Goal: Task Accomplishment & Management: Complete application form

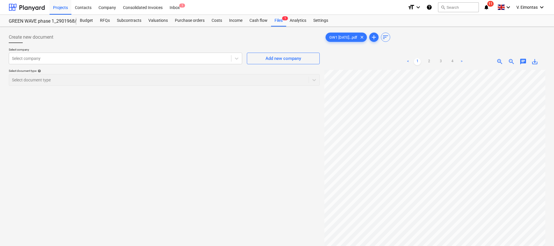
click at [130, 120] on div "Create new document Select company Select company Add new company Select docume…" at bounding box center [163, 165] width 315 height 273
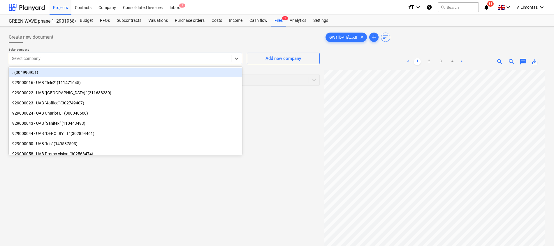
click at [98, 56] on div at bounding box center [120, 59] width 216 height 6
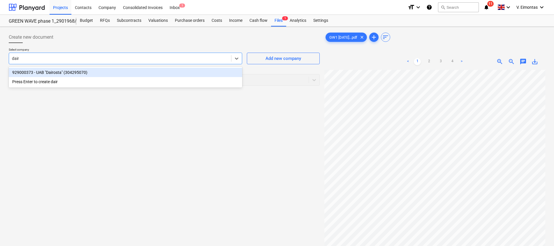
type input "dairo"
click at [71, 73] on div "929000373 - UAB "Dairosta" (304295070)" at bounding box center [125, 72] width 233 height 9
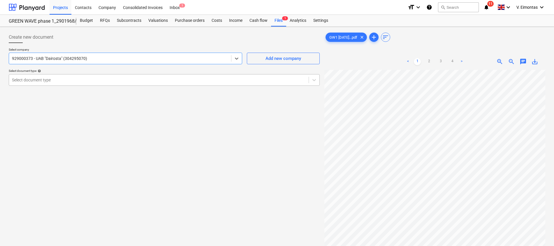
click at [66, 81] on div at bounding box center [159, 80] width 294 height 6
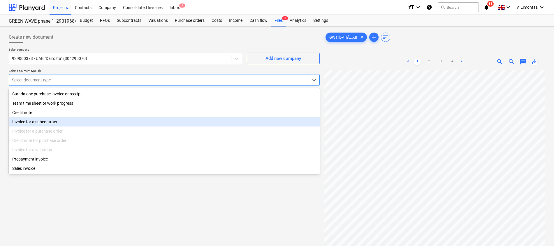
click at [51, 125] on div "Invoice for a subcontract" at bounding box center [164, 121] width 311 height 9
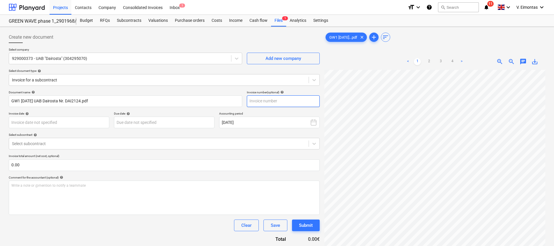
click at [264, 103] on input "text" at bounding box center [283, 102] width 73 height 12
type input "DAI2124"
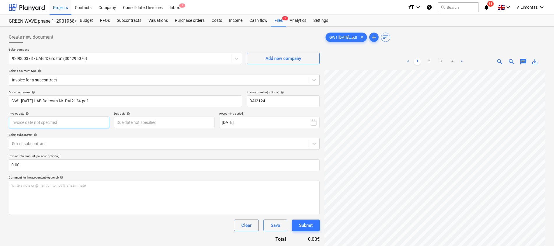
click at [45, 121] on body "Projects Contacts Company Consolidated Invoices Inbox 1 format_size keyboard_ar…" at bounding box center [277, 123] width 554 height 246
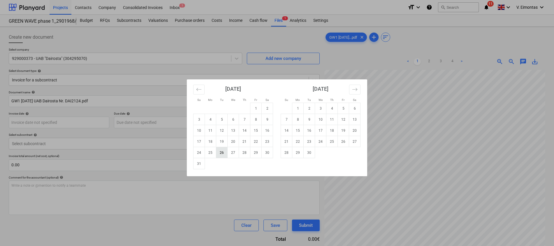
click at [225, 151] on td "26" at bounding box center [221, 152] width 11 height 11
type input "[DATE]"
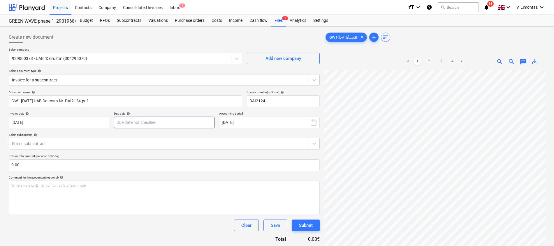
click at [180, 126] on body "Projects Contacts Company Consolidated Invoices Inbox 1 format_size keyboard_ar…" at bounding box center [277, 123] width 554 height 246
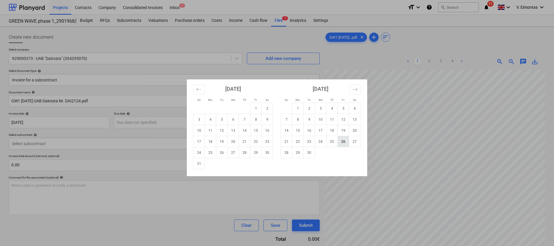
click at [338, 141] on td "26" at bounding box center [343, 141] width 11 height 11
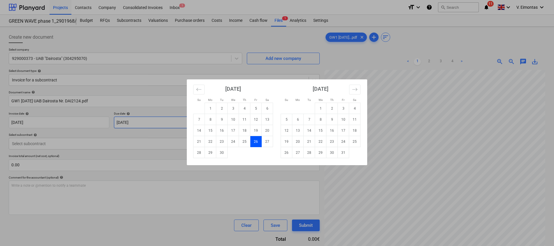
click at [179, 119] on body "Projects Contacts Company Consolidated Invoices Inbox 1 format_size keyboard_ar…" at bounding box center [277, 123] width 554 height 246
click at [244, 145] on td "25" at bounding box center [244, 141] width 11 height 11
type input "[DATE]"
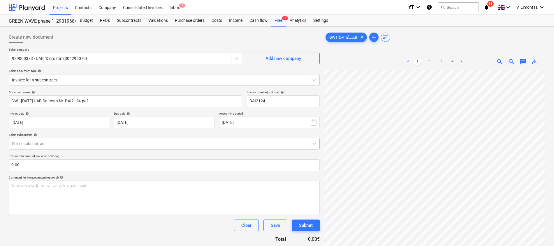
click at [80, 142] on div at bounding box center [159, 144] width 294 height 6
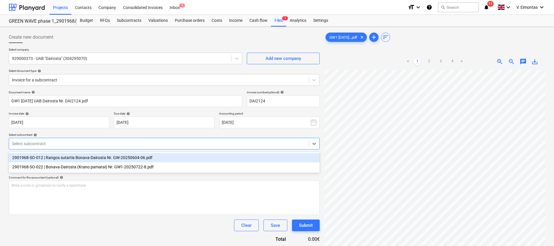
click at [84, 158] on div "2901968-SO-012 | Rangos sutartis Bonava-Dairosta Nr. GW-20250604-06.pdf" at bounding box center [164, 157] width 311 height 9
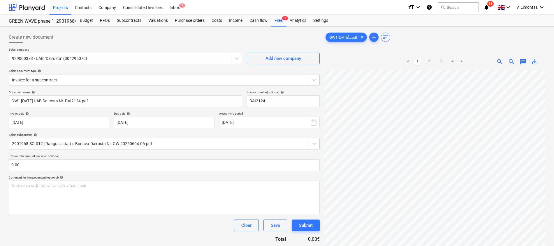
scroll to position [34, 43]
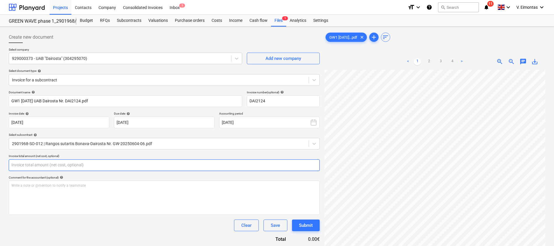
click at [135, 164] on input "text" at bounding box center [164, 166] width 311 height 12
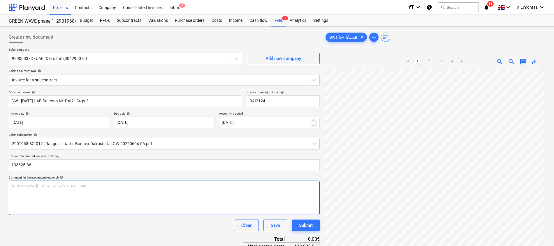
type input "133,625.86"
click at [138, 207] on div "Write a note or @mention to notify a teammate [PERSON_NAME]" at bounding box center [164, 198] width 311 height 34
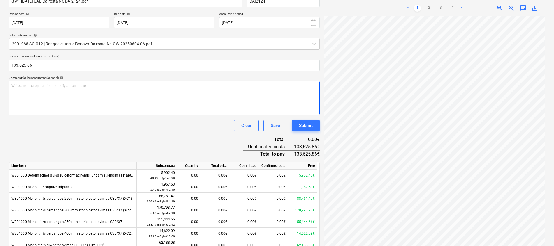
scroll to position [131, 0]
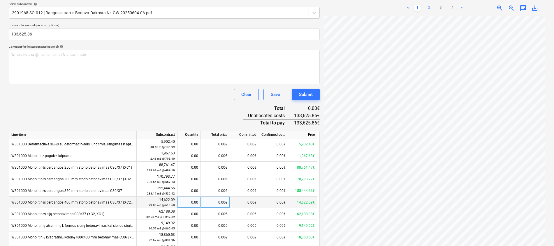
click at [430, 8] on link "2" at bounding box center [428, 8] width 7 height 7
click at [216, 155] on div "0.00€" at bounding box center [215, 156] width 29 height 12
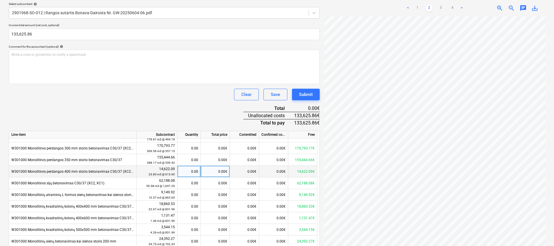
scroll to position [44, 0]
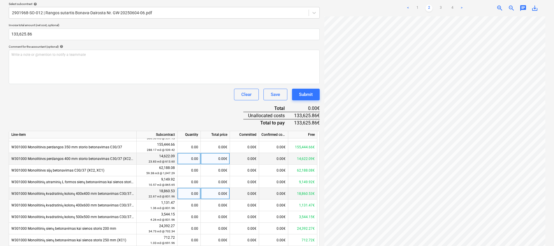
click at [211, 194] on div "0.00€" at bounding box center [215, 194] width 29 height 12
type input "374.38"
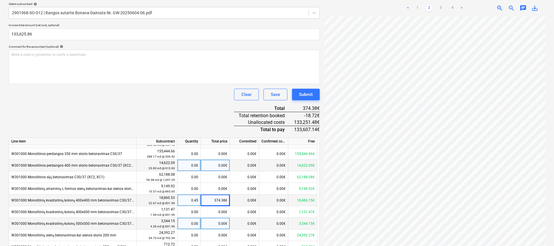
click at [209, 218] on div "Line-item Subcontract Quantity Total price Committed Confirmed costs Free W3010…" at bounding box center [164, 236] width 311 height 197
click at [212, 224] on div "0.00€" at bounding box center [215, 224] width 29 height 12
type input "3544.15"
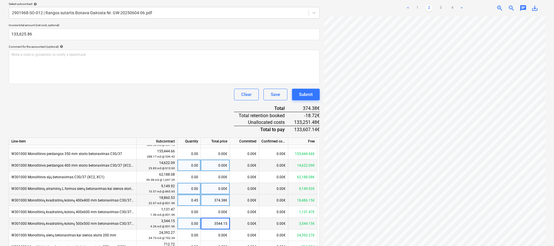
scroll to position [0, 0]
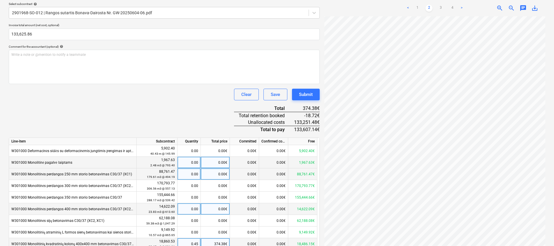
click at [217, 178] on div "0.00€" at bounding box center [215, 175] width 29 height 12
type input "31351.42"
click at [196, 124] on div "Document name help GW1 [DATE] UAB Dairosta Nr. DAI2124.pdf Invoice number (opti…" at bounding box center [164, 156] width 311 height 392
click at [438, 8] on link "3" at bounding box center [440, 8] width 7 height 7
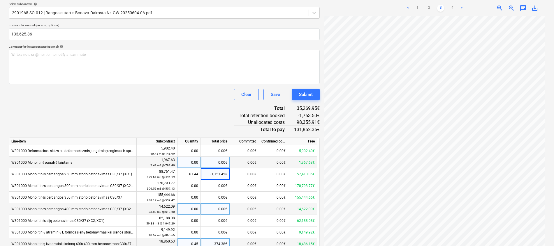
scroll to position [44, 0]
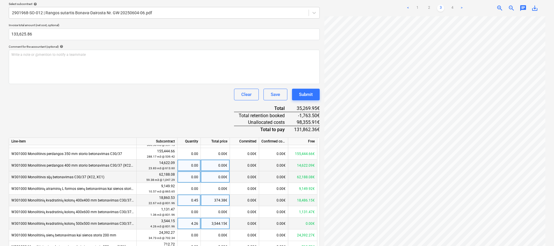
click at [224, 178] on div "0.00€" at bounding box center [215, 178] width 29 height 12
type input "10169.19"
click at [215, 237] on div "0.00€" at bounding box center [215, 236] width 29 height 12
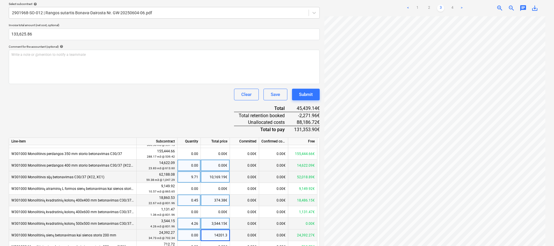
type input "14201.32"
click at [198, 113] on div "Document name help GW1 [DATE] UAB Dairosta Nr. DAI2124.pdf Invoice number (opti…" at bounding box center [164, 156] width 311 height 392
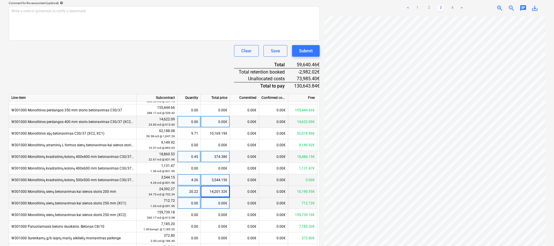
click at [218, 204] on div "0.00€" at bounding box center [215, 204] width 29 height 12
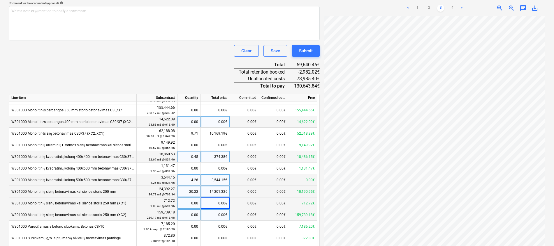
click at [221, 217] on div "0.00€" at bounding box center [215, 215] width 29 height 12
type input "70392.81"
click at [207, 71] on div "Document name help GW1 [DATE] UAB Dairosta Nr. DAI2124.pdf Invoice number (opti…" at bounding box center [164, 112] width 311 height 392
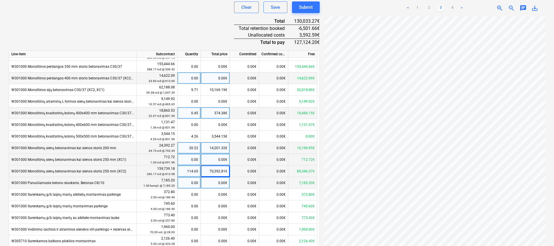
click at [211, 182] on div "0.00€" at bounding box center [215, 183] width 29 height 12
type input "3592.6"
click at [209, 26] on div "Document name help GW1 [DATE] UAB Dairosta Nr. DAI2124.pdf Invoice number (opti…" at bounding box center [164, 68] width 311 height 392
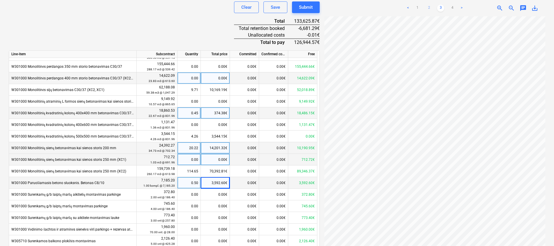
click at [429, 6] on link "2" at bounding box center [428, 8] width 7 height 7
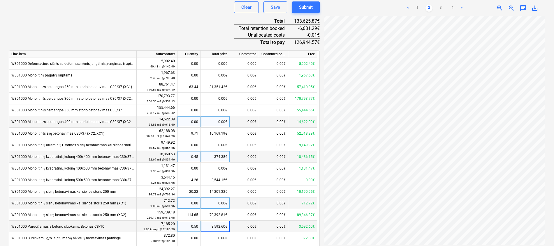
scroll to position [54, 0]
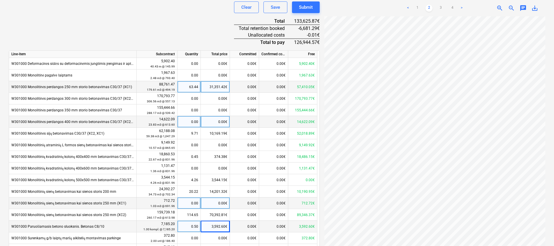
click at [223, 84] on div "31,351.42€" at bounding box center [215, 87] width 29 height 12
click at [225, 84] on input "31351.42" at bounding box center [215, 86] width 29 height 11
type input "31351.419"
click at [214, 38] on div "Document name help GW1 [DATE] UAB Dairosta Nr. DAI2124.pdf Invoice number (opti…" at bounding box center [164, 68] width 311 height 392
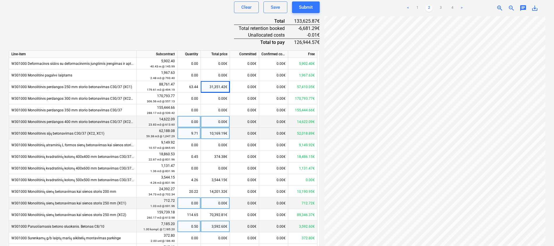
click at [223, 135] on div "10,169.19€" at bounding box center [215, 134] width 29 height 12
click at [227, 133] on input "10169.19" at bounding box center [215, 133] width 29 height 11
type input "10169.188"
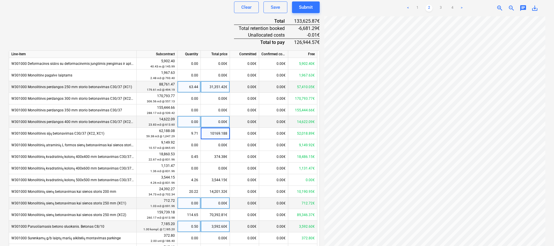
click at [214, 89] on div "31,351.42€" at bounding box center [215, 87] width 29 height 12
click at [225, 89] on input "31351.419" at bounding box center [215, 86] width 29 height 11
type input "31351.418"
click at [198, 30] on div "Document name help GW1 [DATE] UAB Dairosta Nr. DAI2124.pdf Invoice number (opti…" at bounding box center [164, 68] width 311 height 392
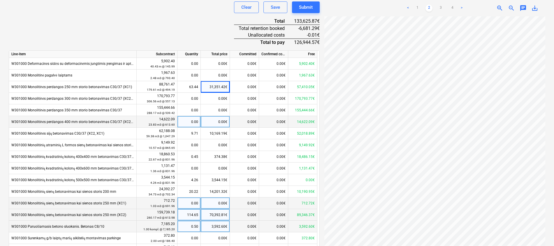
click at [212, 218] on div "70,392.81€" at bounding box center [215, 215] width 29 height 12
click at [225, 214] on input "70392.81" at bounding box center [215, 214] width 29 height 11
type input "70392.809"
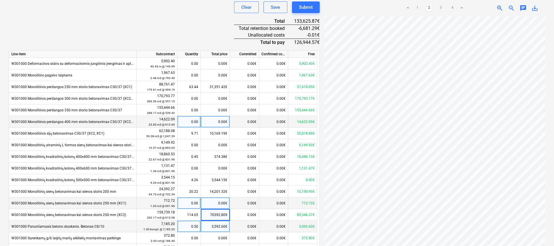
click at [169, 23] on div "Document name help GW1 [DATE] UAB Dairosta Nr. DAI2124.pdf Invoice number (opti…" at bounding box center [164, 68] width 311 height 392
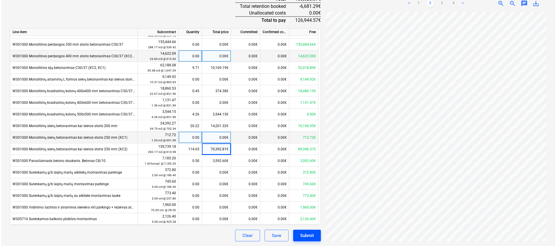
scroll to position [142, 0]
click at [307, 236] on div "Submit" at bounding box center [306, 236] width 14 height 8
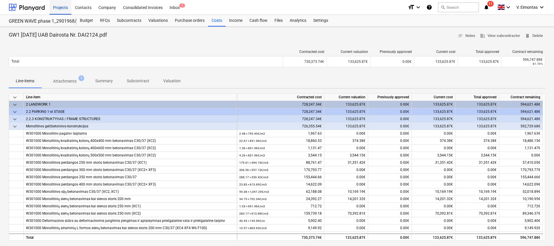
click at [65, 9] on div "Projects" at bounding box center [61, 7] width 22 height 15
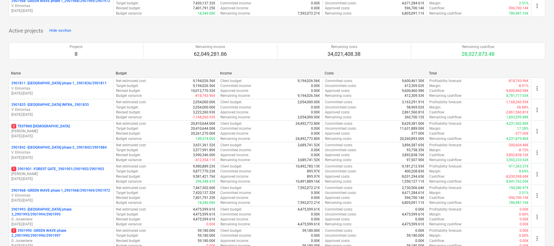
scroll to position [131, 0]
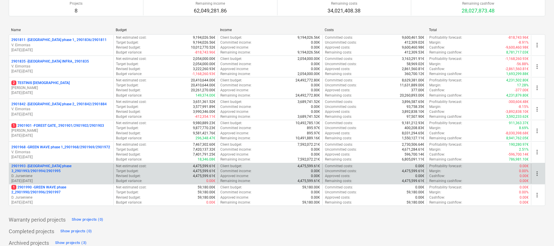
click at [75, 168] on p "2901993 - [GEOGRAPHIC_DATA] phase 3_2901993/2901994/2901995" at bounding box center [61, 169] width 100 height 10
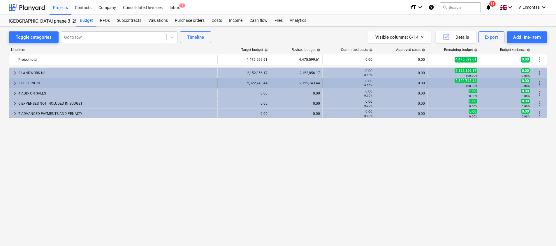
click at [24, 81] on div "3 BUILDING N1" at bounding box center [116, 83] width 197 height 9
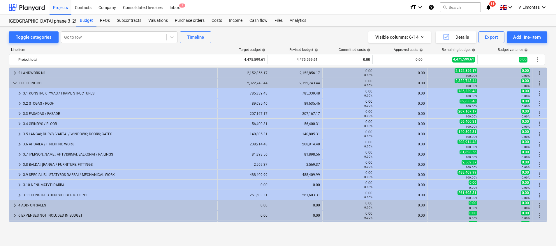
click at [24, 81] on div "3 BUILDING N1" at bounding box center [116, 83] width 197 height 9
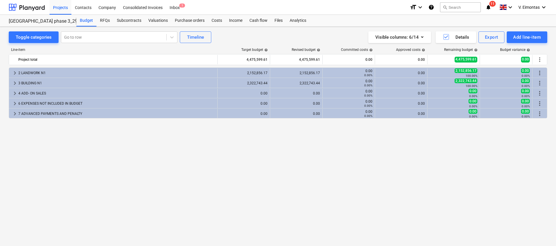
click at [24, 81] on div "3 BUILDING N1" at bounding box center [116, 83] width 197 height 9
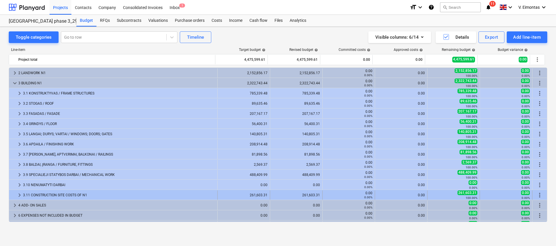
click at [42, 190] on div "keyboard_arrow_right 3.11 CONSTRUCTION SITE COSTS OF N1 261,603.31 261,603.31 0…" at bounding box center [278, 195] width 538 height 10
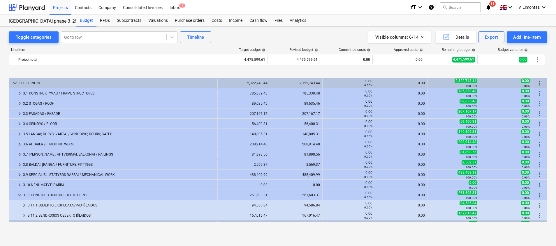
scroll to position [29, 0]
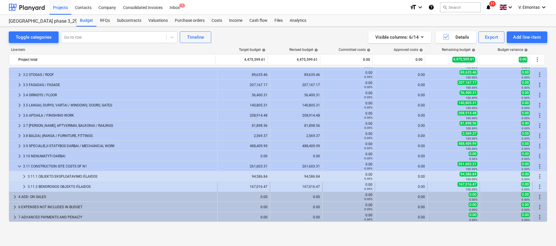
click at [69, 185] on div "3.11.2 BENDROSIOS OBJEKTO IŠLAIDOS" at bounding box center [121, 186] width 187 height 9
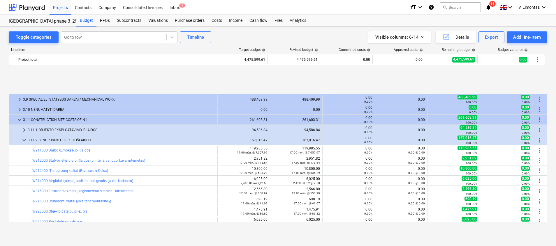
scroll to position [116, 0]
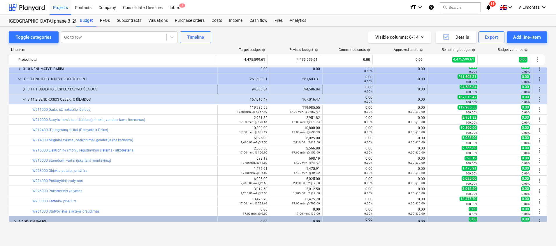
click at [59, 87] on div "3.11.1 OBJEKTO EKSPLOATAVIMO IŠLAIDOS" at bounding box center [121, 89] width 187 height 9
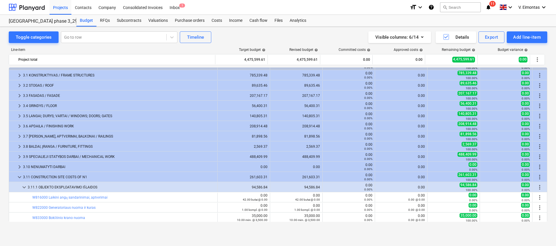
scroll to position [0, 0]
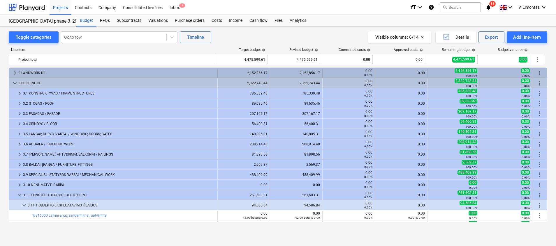
click at [41, 72] on div "2 LANDWORK N1" at bounding box center [116, 72] width 197 height 9
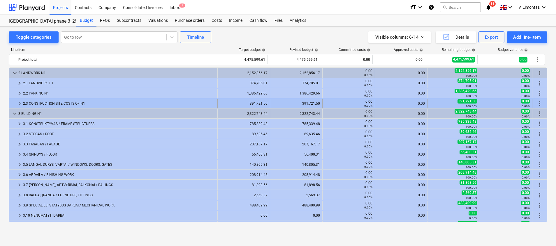
click at [39, 102] on div "2.3 CONSTRUCTION SITE COSTS OF N1" at bounding box center [119, 103] width 192 height 9
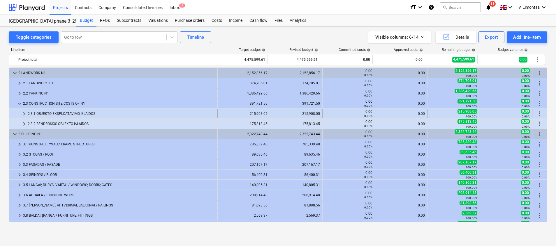
click at [41, 113] on div "2.3.1 OBJEKTO EKSPLOATAVIMO IŠLAIDOS" at bounding box center [121, 113] width 187 height 9
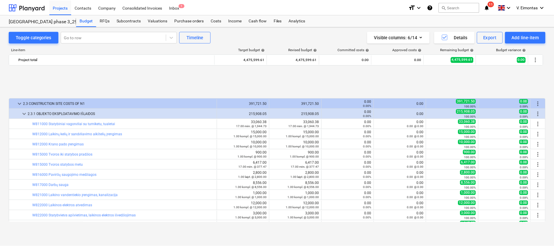
scroll to position [44, 0]
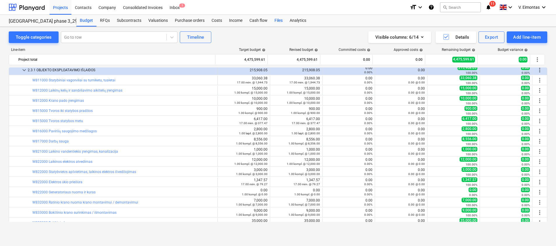
click at [273, 20] on div "Files" at bounding box center [278, 21] width 15 height 12
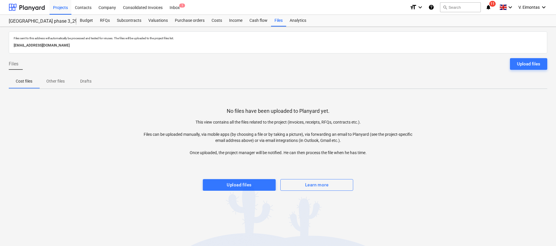
click at [234, 192] on div "Files sent to this address will automatically be processed and tested for virus…" at bounding box center [278, 137] width 556 height 220
click at [234, 191] on button "Upload files" at bounding box center [239, 185] width 73 height 12
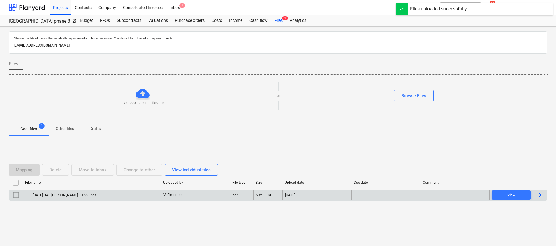
click at [163, 199] on div "V. Eimontas" at bounding box center [195, 195] width 69 height 9
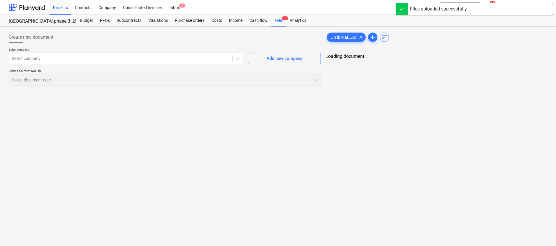
click at [60, 58] on div at bounding box center [120, 59] width 217 height 6
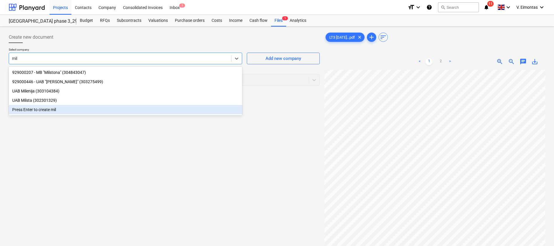
type input "mil"
click at [95, 190] on div "Create new document Select company option Press Enter to create mil focused, 5 …" at bounding box center [163, 165] width 315 height 273
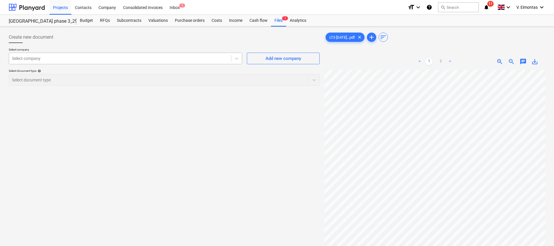
click at [118, 59] on div at bounding box center [120, 59] width 216 height 6
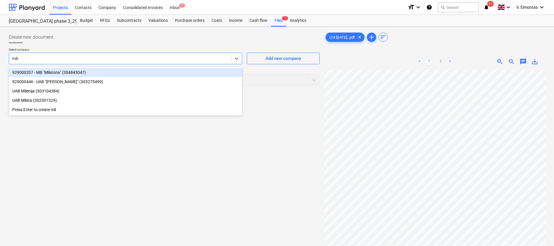
type input "miler"
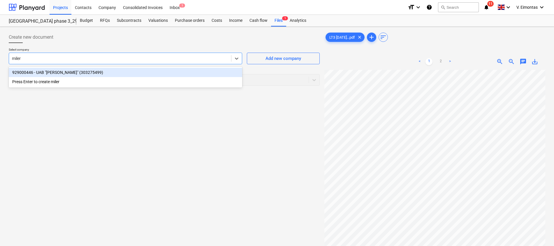
click at [114, 70] on div "929000446 - UAB "[PERSON_NAME]" (303275499)" at bounding box center [125, 72] width 233 height 9
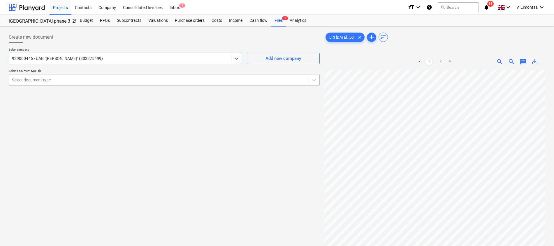
click at [125, 82] on div at bounding box center [159, 80] width 294 height 6
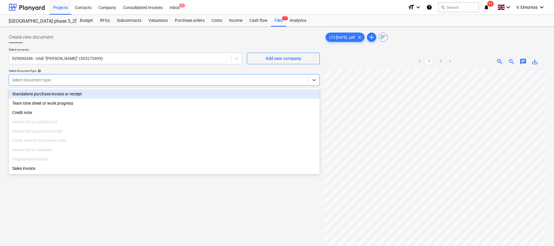
click at [55, 89] on div "Standalone purchase invoice or receipt Team time sheet or work progress Credit …" at bounding box center [164, 131] width 311 height 86
click at [55, 91] on div "Standalone purchase invoice or receipt" at bounding box center [164, 93] width 311 height 9
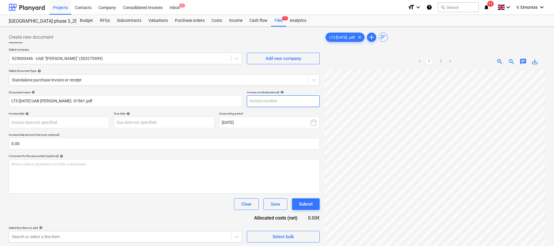
click at [264, 101] on input "text" at bounding box center [283, 102] width 73 height 12
type input "01561"
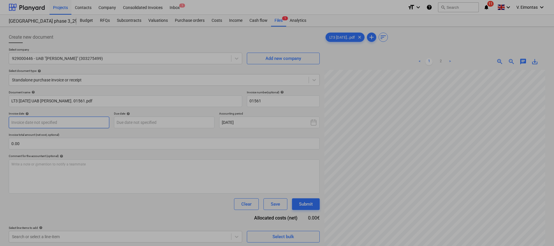
click at [79, 118] on body "Projects Contacts Company Consolidated Invoices Inbox 1 format_size keyboard_ar…" at bounding box center [277, 123] width 554 height 246
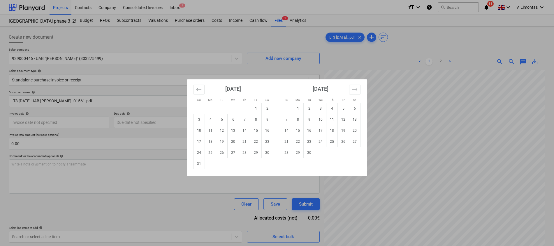
click at [425, 107] on div "Su Mo Tu We Th Fr Sa Su Mo Tu We Th Fr Sa [DATE] 1 2 3 4 5 6 7 8 9 10 11 12 13 …" at bounding box center [277, 123] width 554 height 246
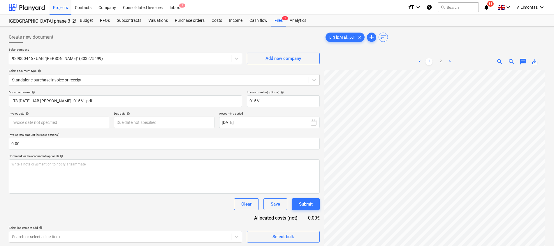
scroll to position [3, 43]
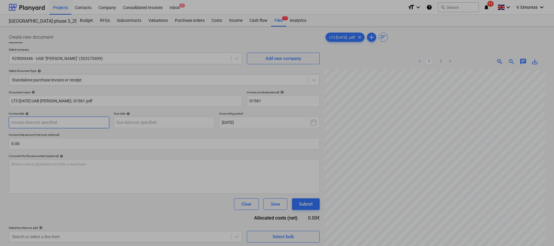
click at [90, 118] on body "Projects Contacts Company Consolidated Invoices Inbox 1 format_size keyboard_ar…" at bounding box center [277, 123] width 554 height 246
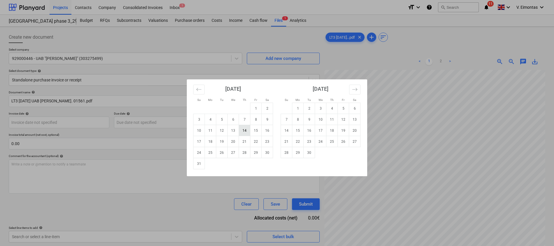
click at [242, 129] on td "14" at bounding box center [244, 130] width 11 height 11
type input "[DATE]"
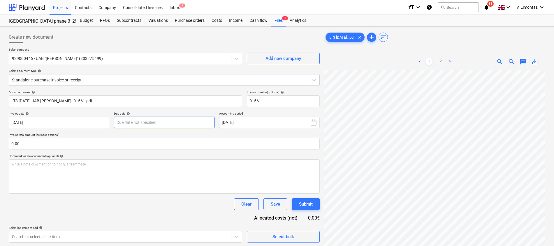
click at [181, 124] on body "Projects Contacts Company Consolidated Invoices Inbox 1 format_size keyboard_ar…" at bounding box center [277, 123] width 554 height 246
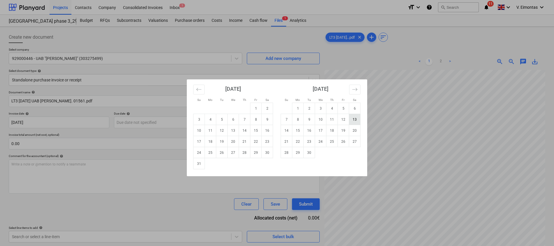
click at [357, 121] on td "13" at bounding box center [354, 119] width 11 height 11
type input "[DATE]"
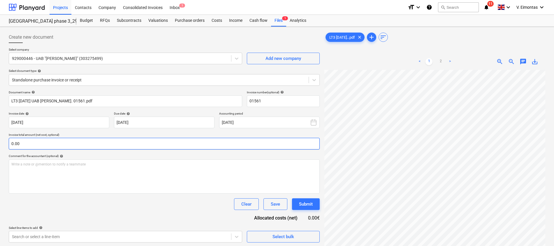
scroll to position [47, 43]
click at [202, 141] on input "text" at bounding box center [164, 144] width 311 height 12
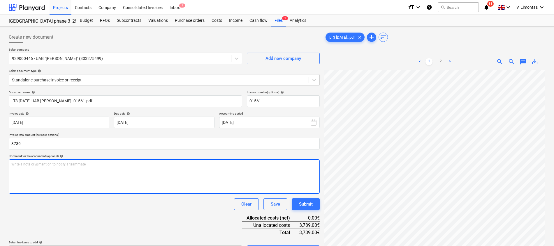
type input "3,739.00"
click at [186, 180] on div "Write a note or @mention to notify a teammate [PERSON_NAME]" at bounding box center [164, 177] width 311 height 34
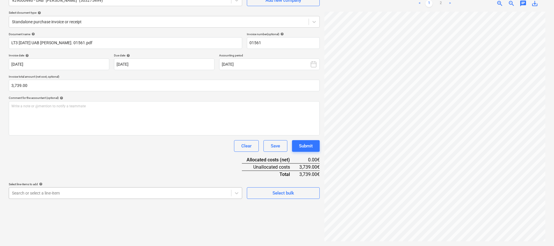
click at [183, 188] on body "Projects Contacts Company Consolidated Invoices Inbox 1 format_size keyboard_ar…" at bounding box center [277, 65] width 554 height 246
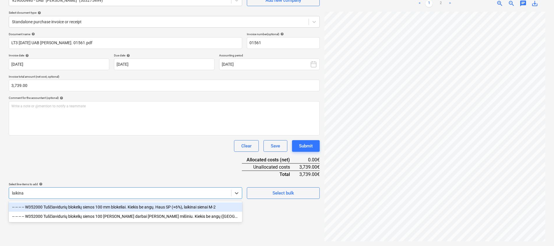
scroll to position [58, 0]
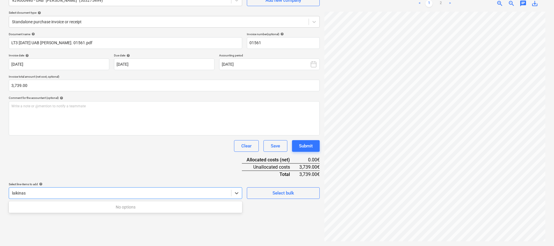
type input "laikinas"
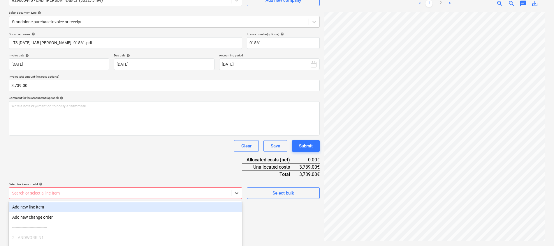
click at [97, 188] on body "Projects Contacts Company Consolidated Invoices Inbox 1 format_size keyboard_ar…" at bounding box center [277, 65] width 554 height 246
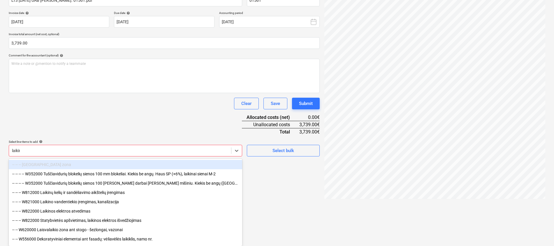
scroll to position [83, 0]
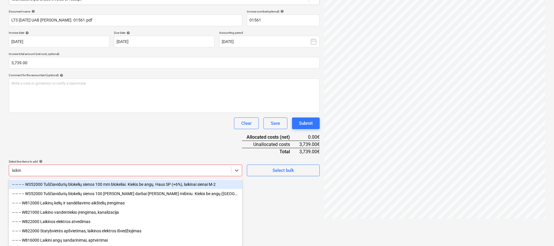
type input "laikino"
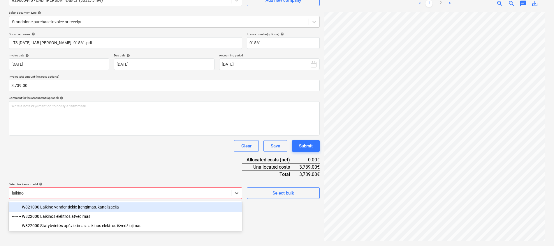
scroll to position [58, 0]
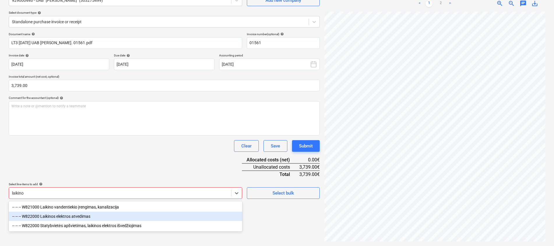
click at [85, 216] on div "-- -- -- W822000 Laikinos elektros atvedimas" at bounding box center [125, 216] width 233 height 9
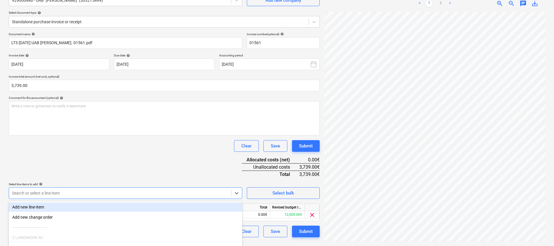
click at [124, 161] on div "Document name help LT3 [DATE] UAB [PERSON_NAME]. 01561.pdf Invoice number (opti…" at bounding box center [164, 134] width 311 height 205
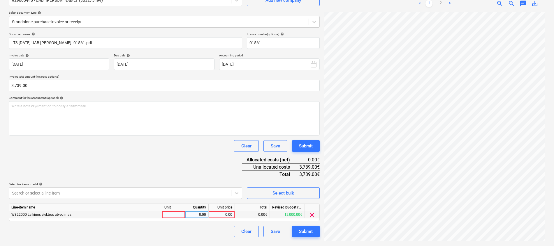
click at [169, 216] on div at bounding box center [173, 214] width 23 height 7
type input "kompl."
type input "3739"
click at [112, 153] on div "Document name help LT3 [DATE] UAB [PERSON_NAME]. 01561.pdf Invoice number (opti…" at bounding box center [164, 134] width 311 height 205
click at [305, 232] on div "Submit" at bounding box center [306, 232] width 14 height 8
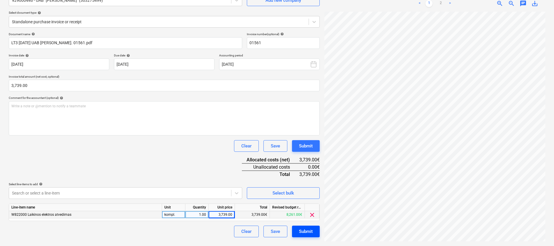
scroll to position [47, 42]
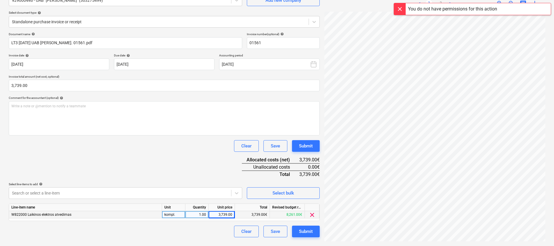
click at [201, 181] on div "Document name help LT3 [DATE] UAB [PERSON_NAME]. 01561.pdf Invoice number (opti…" at bounding box center [164, 134] width 311 height 205
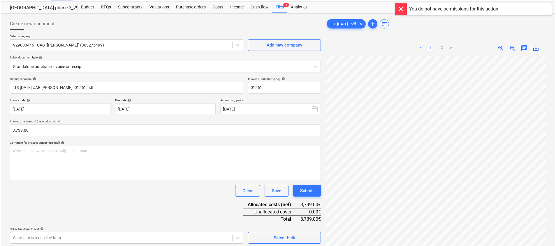
scroll to position [0, 0]
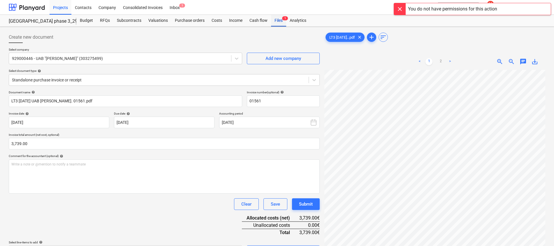
click at [284, 24] on div "Files 1" at bounding box center [278, 21] width 15 height 12
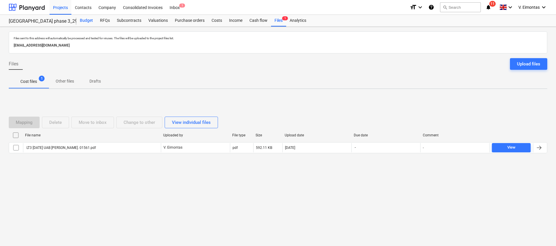
click at [84, 20] on div "Budget" at bounding box center [86, 21] width 20 height 12
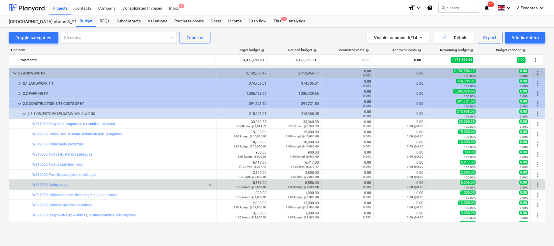
scroll to position [44, 0]
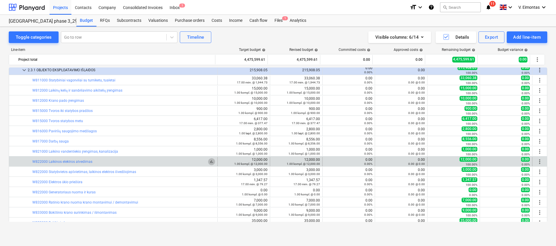
click at [209, 161] on span "bar_chart" at bounding box center [211, 162] width 5 height 5
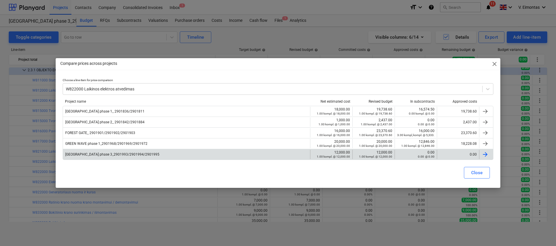
click at [137, 151] on div "[GEOGRAPHIC_DATA] phase 3_2901993/2901994/2901995" at bounding box center [186, 154] width 247 height 9
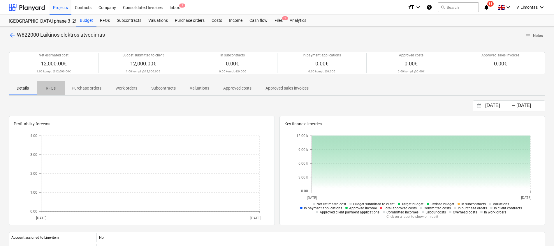
click at [52, 84] on span "RFQs" at bounding box center [51, 89] width 28 height 10
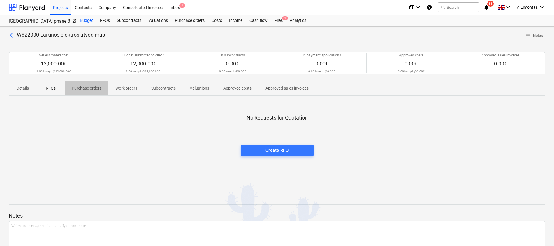
click at [73, 84] on span "Purchase orders" at bounding box center [87, 89] width 44 height 10
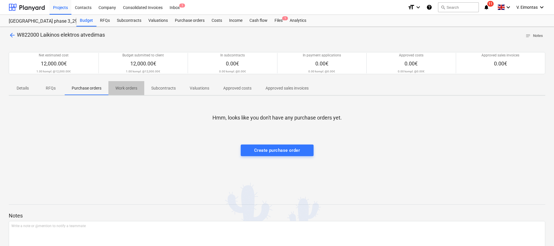
click at [126, 91] on p "Work orders" at bounding box center [126, 88] width 22 height 6
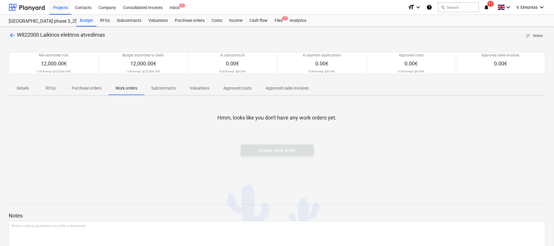
click at [160, 86] on p "Subcontracts" at bounding box center [163, 88] width 24 height 6
click at [191, 84] on span "Valuations" at bounding box center [199, 89] width 33 height 10
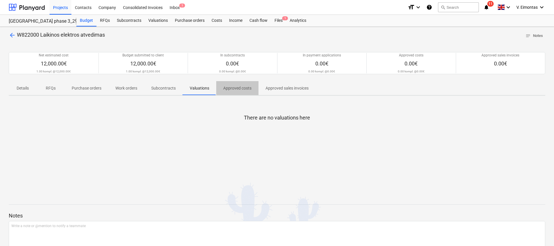
click at [240, 86] on p "Approved costs" at bounding box center [237, 88] width 28 height 6
click at [294, 91] on p "Approved sales invoices" at bounding box center [286, 88] width 43 height 6
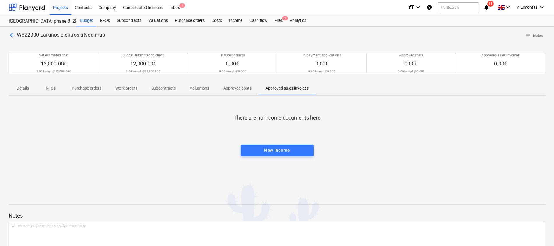
click at [49, 92] on span "RFQs" at bounding box center [51, 89] width 28 height 10
click at [27, 91] on span "Details" at bounding box center [23, 89] width 28 height 10
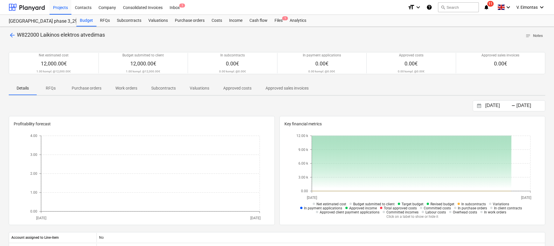
click at [216, 104] on div "[DATE] Press the down arrow key to interact with the calendar and select a date…" at bounding box center [277, 105] width 536 height 11
click at [186, 110] on div "[DATE] Press the down arrow key to interact with the calendar and select a date…" at bounding box center [277, 105] width 536 height 11
click at [48, 84] on span "RFQs" at bounding box center [51, 89] width 28 height 10
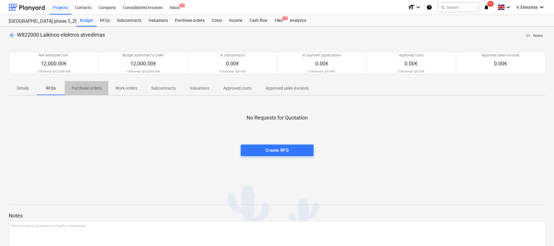
click at [95, 84] on span "Purchase orders" at bounding box center [87, 89] width 44 height 10
click at [133, 87] on p "Work orders" at bounding box center [126, 88] width 22 height 6
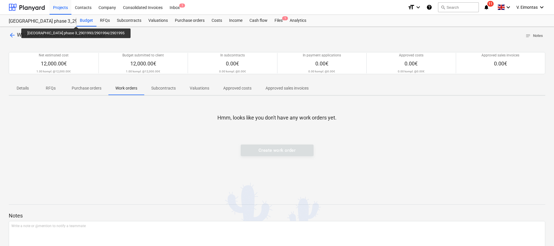
drag, startPoint x: 52, startPoint y: 21, endPoint x: 70, endPoint y: 21, distance: 17.5
click at [69, 21] on div "[GEOGRAPHIC_DATA] phase 3_2901993/2901994/2901995" at bounding box center [39, 21] width 61 height 6
click at [2, 135] on div "arrow_back W822000 Laikinos elektros atvedimas notes Notes Net estimated cost 1…" at bounding box center [277, 153] width 554 height 252
click at [8, 35] on div "arrow_back W822000 Laikinos elektros atvedimas notes Notes Net estimated cost 1…" at bounding box center [277, 153] width 554 height 252
drag, startPoint x: 107, startPoint y: 38, endPoint x: 16, endPoint y: 37, distance: 91.2
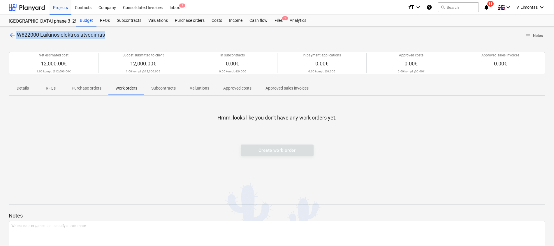
click at [16, 37] on div "arrow_back W822000 Laikinos elektros atvedimas notes Notes" at bounding box center [277, 35] width 536 height 9
click at [16, 37] on p "arrow_back W822000 Laikinos elektros atvedimas" at bounding box center [57, 34] width 96 height 7
copy p "W822000 Laikinos elektros atvedimas"
click at [58, 10] on div "Projects" at bounding box center [61, 7] width 22 height 15
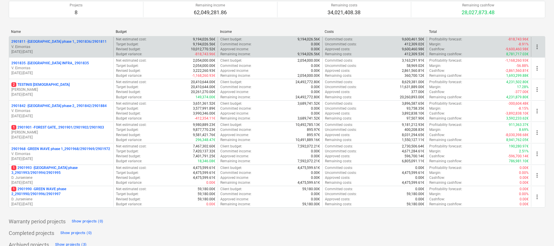
scroll to position [131, 0]
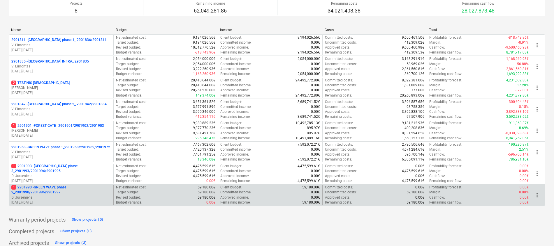
click at [47, 188] on p "1 2901990 - GREEN WAVE phase 2_2901990/2901996/2901997" at bounding box center [61, 190] width 100 height 10
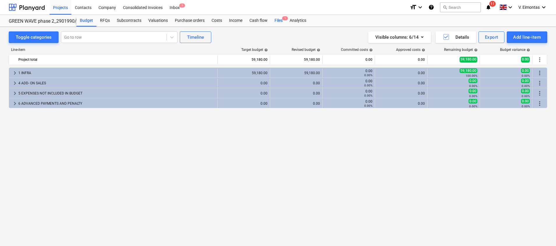
click at [276, 20] on div "Files 1" at bounding box center [278, 21] width 15 height 12
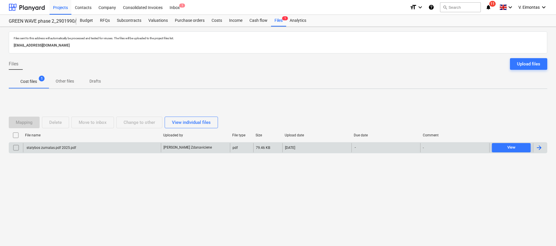
click at [147, 147] on div "statybos zurnalas.pdf 2025.pdf" at bounding box center [92, 147] width 138 height 9
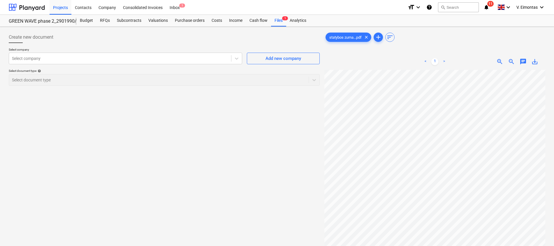
click at [28, 141] on div "Create new document Select company Select company Add new company Select docume…" at bounding box center [163, 165] width 315 height 273
click at [282, 22] on div "Files 1" at bounding box center [278, 21] width 15 height 12
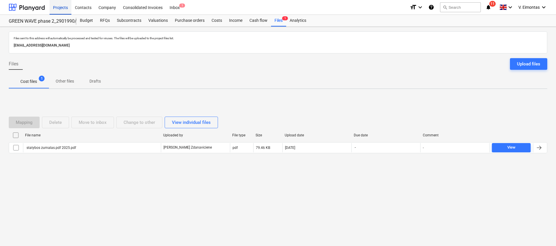
click at [59, 8] on div "Projects" at bounding box center [61, 7] width 22 height 15
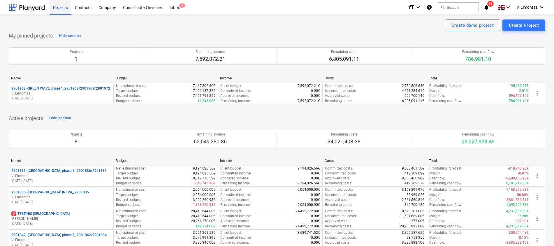
click at [69, 7] on div "Projects" at bounding box center [61, 7] width 22 height 15
